Goal: Transaction & Acquisition: Purchase product/service

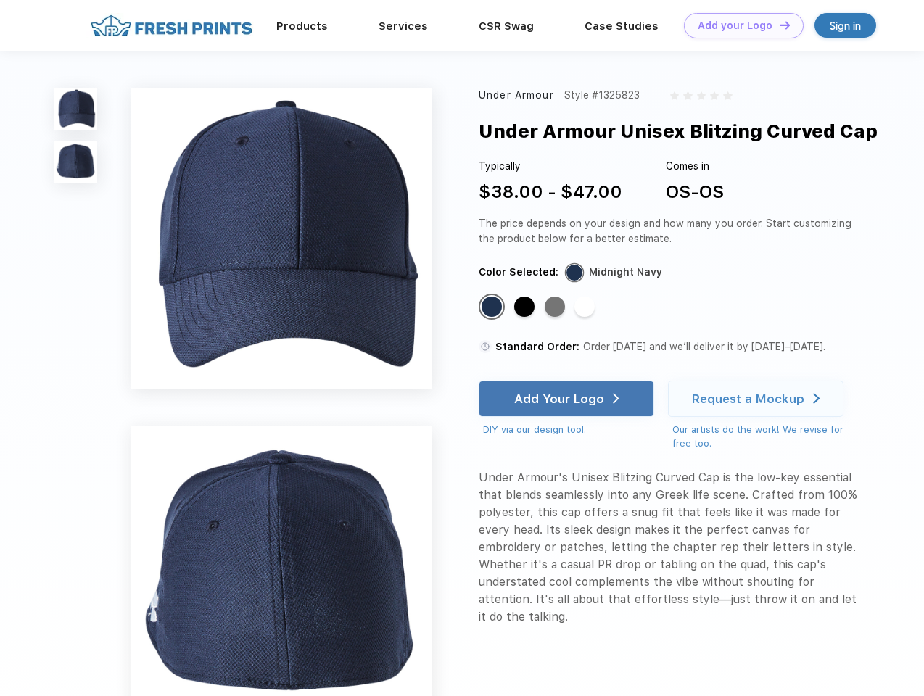
click at [738, 25] on link "Add your Logo Design Tool" at bounding box center [744, 25] width 120 height 25
click at [0, 0] on div "Design Tool" at bounding box center [0, 0] width 0 height 0
click at [778, 25] on link "Add your Logo Design Tool" at bounding box center [744, 25] width 120 height 25
click at [76, 109] on img at bounding box center [75, 109] width 43 height 43
click at [76, 162] on img at bounding box center [75, 162] width 43 height 43
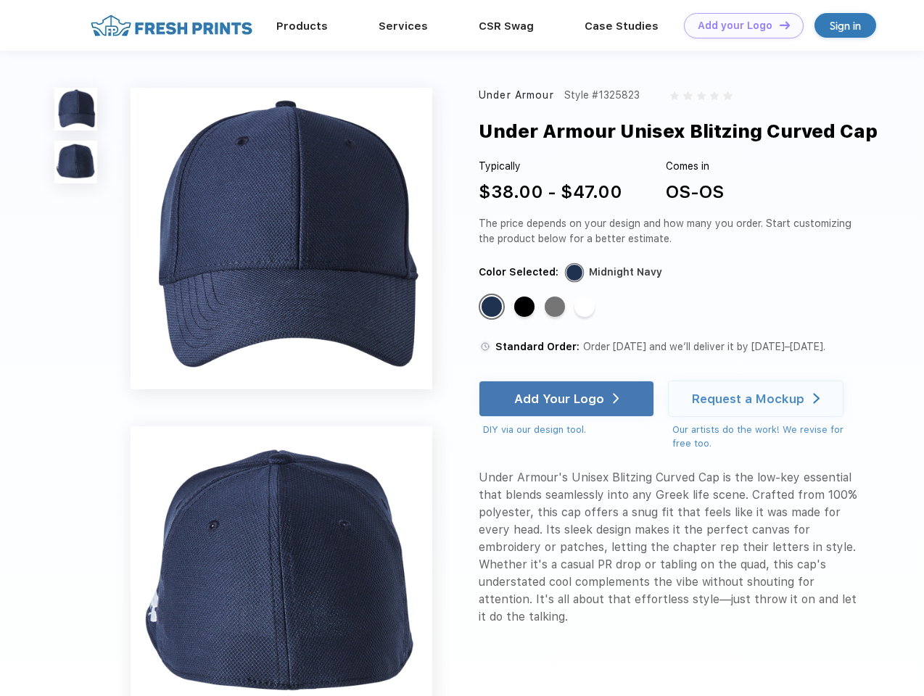
click at [493, 307] on div "Standard Color" at bounding box center [491, 306] width 20 height 20
click at [526, 307] on div "Standard Color" at bounding box center [524, 306] width 20 height 20
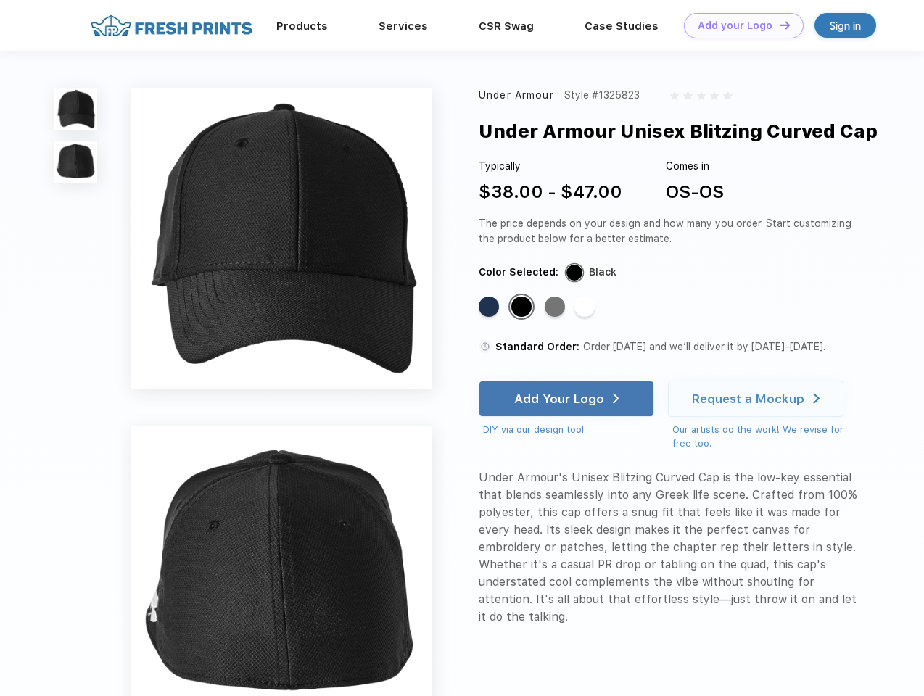
click at [556, 307] on div "Standard Color" at bounding box center [554, 306] width 20 height 20
click at [586, 307] on div "Standard Color" at bounding box center [584, 306] width 20 height 20
click at [568, 399] on div "Add Your Logo" at bounding box center [559, 398] width 90 height 14
